Goal: Book appointment/travel/reservation

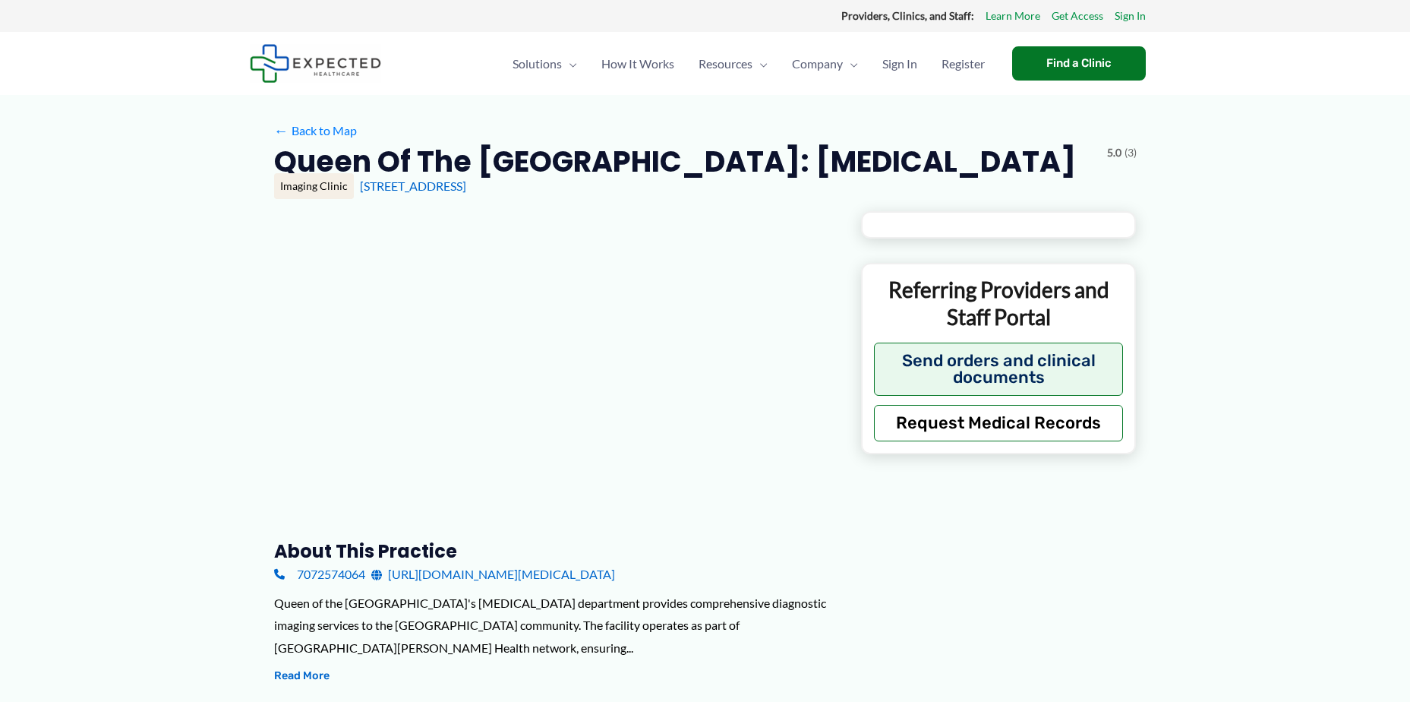
type input "**********"
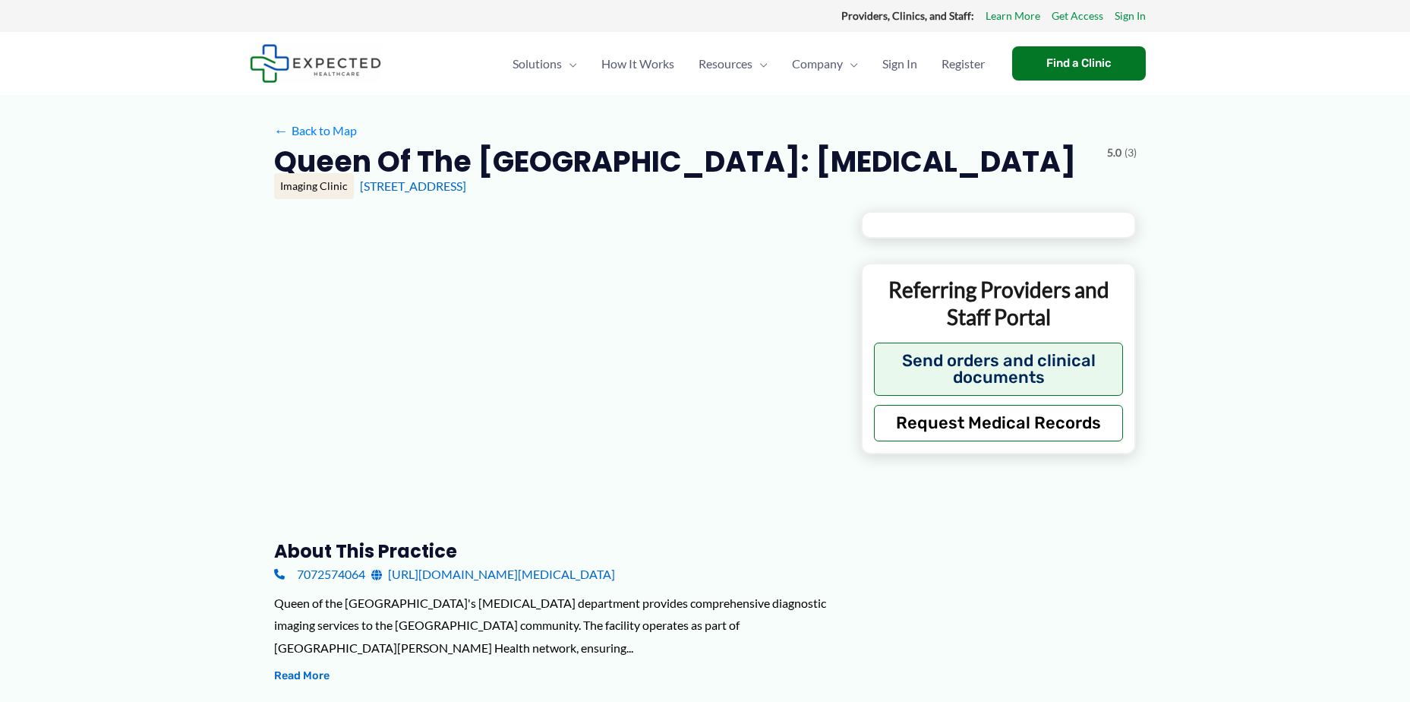
type input "**********"
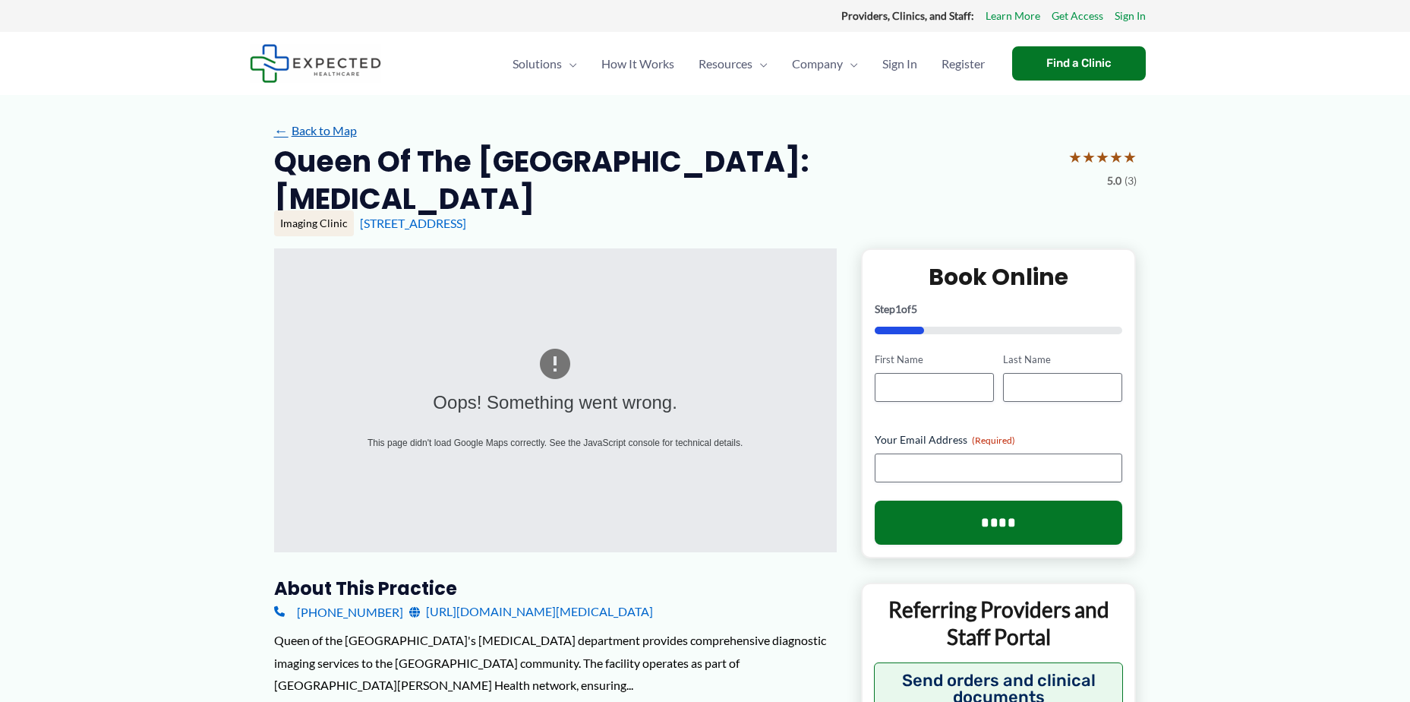
click at [327, 134] on link "← Back to Map" at bounding box center [315, 130] width 83 height 23
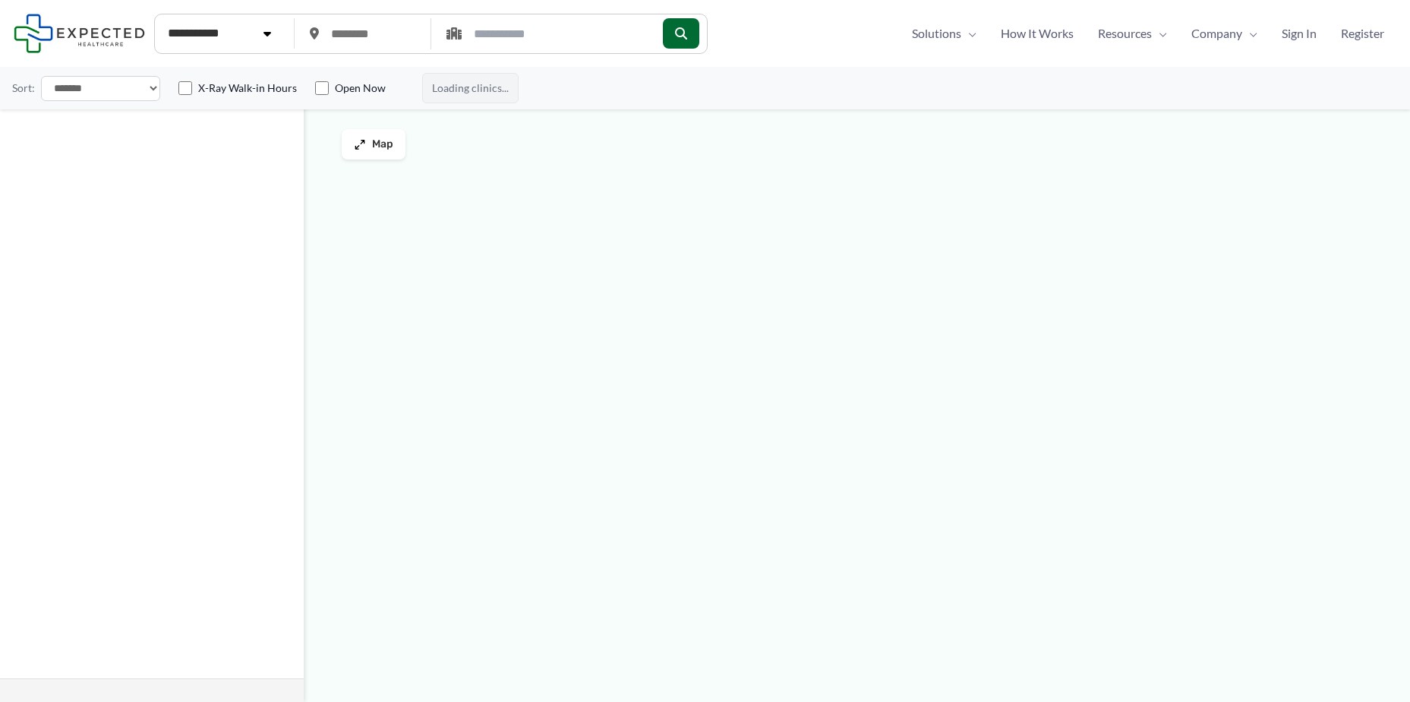
type input "*****"
